Goal: Use online tool/utility: Utilize a website feature to perform a specific function

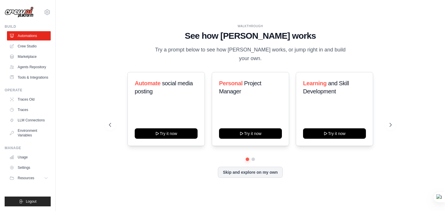
click at [386, 126] on div "Automate social media posting Try it now Personal Project Manager Try it now Le…" at bounding box center [250, 109] width 283 height 74
click at [387, 124] on button at bounding box center [391, 125] width 12 height 12
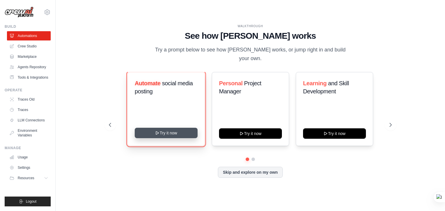
click at [166, 128] on button "Try it now" at bounding box center [166, 133] width 63 height 10
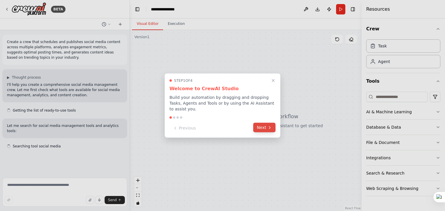
click at [260, 124] on button "Next" at bounding box center [264, 128] width 22 height 10
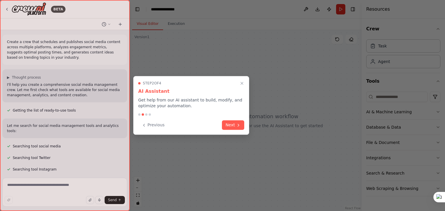
click at [225, 130] on div "Previous Next" at bounding box center [191, 125] width 106 height 10
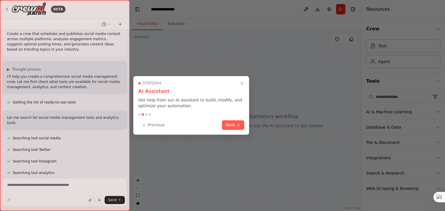
scroll to position [20, 0]
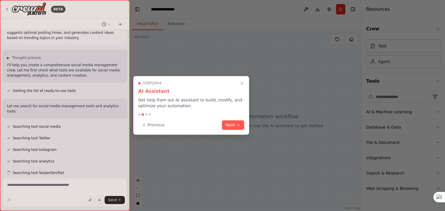
click at [225, 130] on div "Previous Next" at bounding box center [191, 125] width 106 height 10
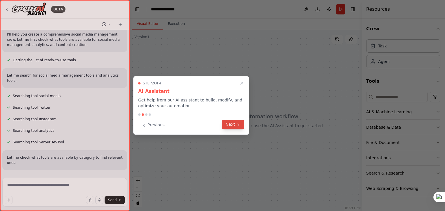
click at [228, 128] on button "Next" at bounding box center [233, 125] width 22 height 10
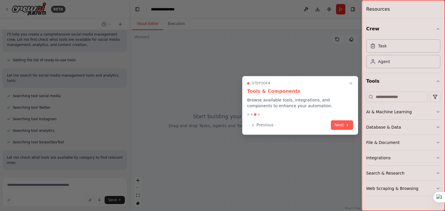
scroll to position [62, 0]
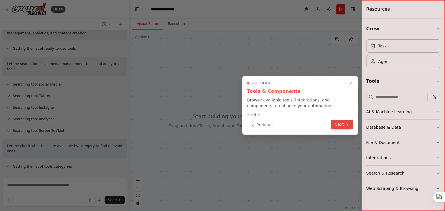
click at [337, 127] on button "Next" at bounding box center [342, 125] width 22 height 10
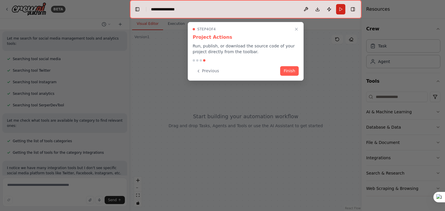
scroll to position [103, 0]
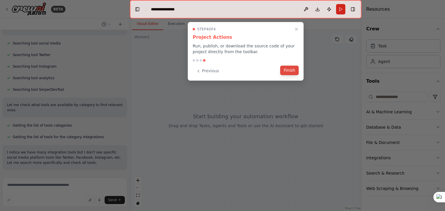
click at [284, 72] on button "Finish" at bounding box center [289, 71] width 19 height 10
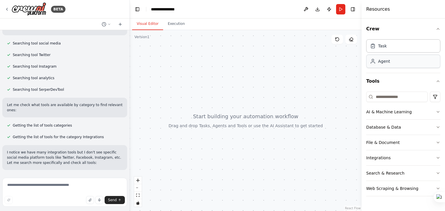
click at [398, 64] on div "Agent" at bounding box center [403, 61] width 74 height 13
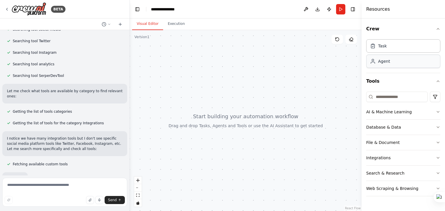
scroll to position [138, 0]
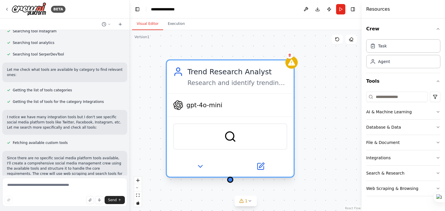
drag, startPoint x: 151, startPoint y: 81, endPoint x: 253, endPoint y: 96, distance: 103.3
click at [253, 96] on div "Trend Research Analyst Research and identify trending topics, hashtags, and con…" at bounding box center [230, 118] width 129 height 118
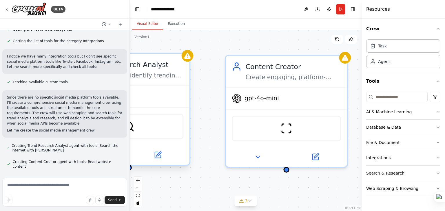
scroll to position [211, 0]
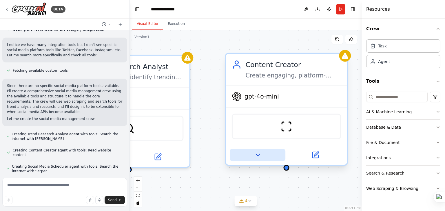
click at [262, 158] on button at bounding box center [258, 155] width 56 height 12
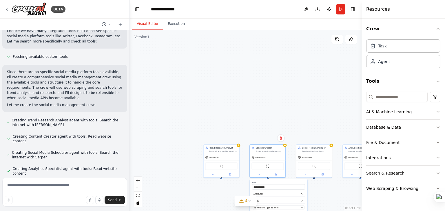
scroll to position [242, 0]
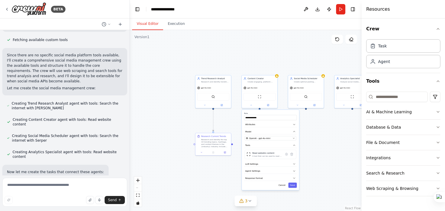
drag, startPoint x: 245, startPoint y: 182, endPoint x: 233, endPoint y: 114, distance: 69.4
click at [233, 114] on div ".deletable-edge-delete-btn { width: 20px; height: 20px; border: 0px solid #ffff…" at bounding box center [246, 120] width 232 height 181
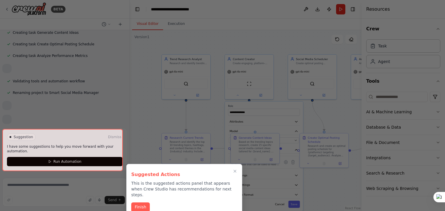
scroll to position [324, 0]
